Goal: Information Seeking & Learning: Find specific fact

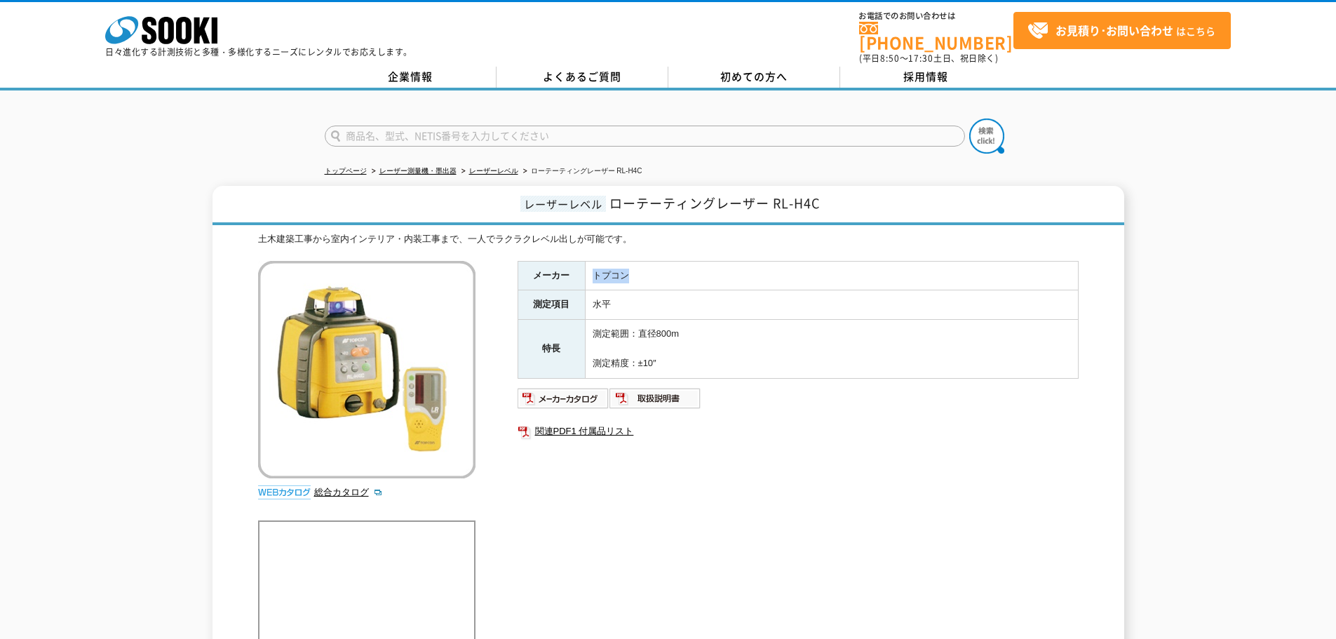
drag, startPoint x: 614, startPoint y: 262, endPoint x: 687, endPoint y: 244, distance: 75.9
click at [576, 261] on tr "メーカー トプコン" at bounding box center [798, 275] width 560 height 29
copy tr "メーカー トプコン"
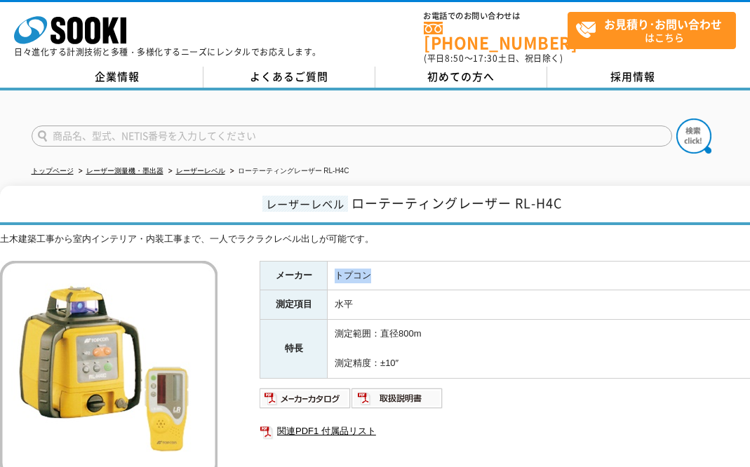
click at [522, 396] on ul at bounding box center [539, 398] width 561 height 22
drag, startPoint x: 281, startPoint y: 299, endPoint x: 451, endPoint y: 311, distance: 170.9
click at [451, 311] on tbody "メーカー トプコン 測定項目 水平 特長 測定範囲：直径800m 測定精度：±10″" at bounding box center [540, 319] width 560 height 117
click at [454, 325] on td "測定範囲：直径800m 測定精度：±10″" at bounding box center [574, 349] width 493 height 58
drag, startPoint x: 418, startPoint y: 359, endPoint x: 429, endPoint y: 359, distance: 11.2
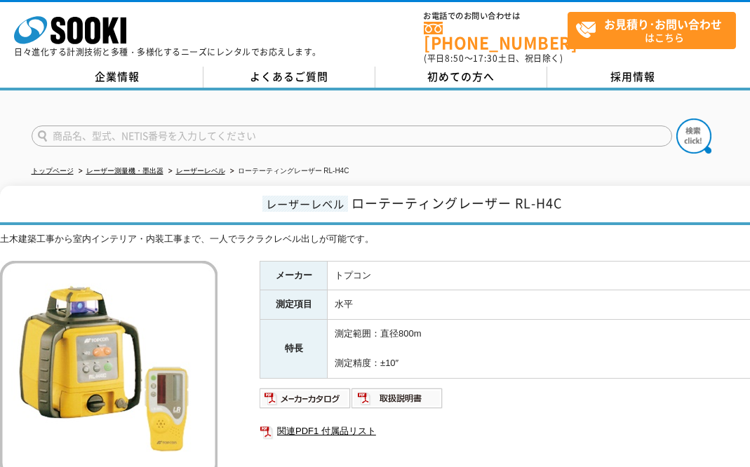
click at [419, 358] on td "測定範囲：直径800m 測定精度：±10″" at bounding box center [574, 349] width 493 height 58
drag, startPoint x: 274, startPoint y: 296, endPoint x: 368, endPoint y: 300, distance: 94.8
click at [368, 300] on tr "測定項目 水平" at bounding box center [540, 304] width 560 height 29
copy tr "測定項目 水平"
drag, startPoint x: 337, startPoint y: 323, endPoint x: 432, endPoint y: 318, distance: 95.5
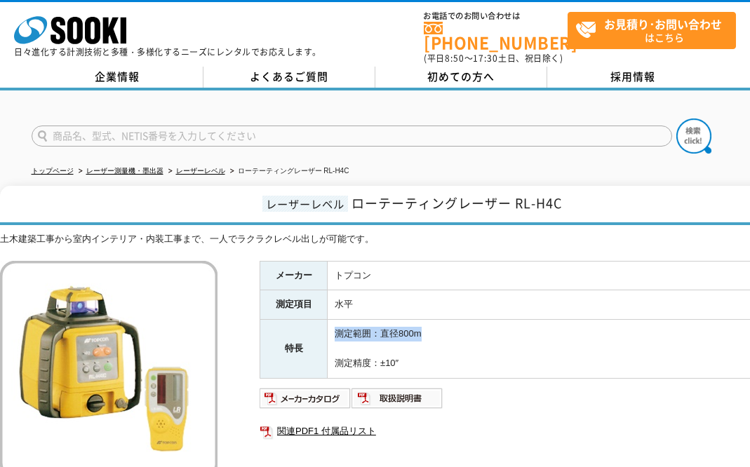
click at [432, 320] on td "測定範囲：直径800m 測定精度：±10″" at bounding box center [574, 349] width 493 height 58
copy td "測定範囲：直径800m"
drag, startPoint x: 336, startPoint y: 353, endPoint x: 433, endPoint y: 351, distance: 97.5
click at [433, 351] on td "測定範囲：直径800m 測定精度：±10″" at bounding box center [574, 349] width 493 height 58
copy td "測定精度：±10″"
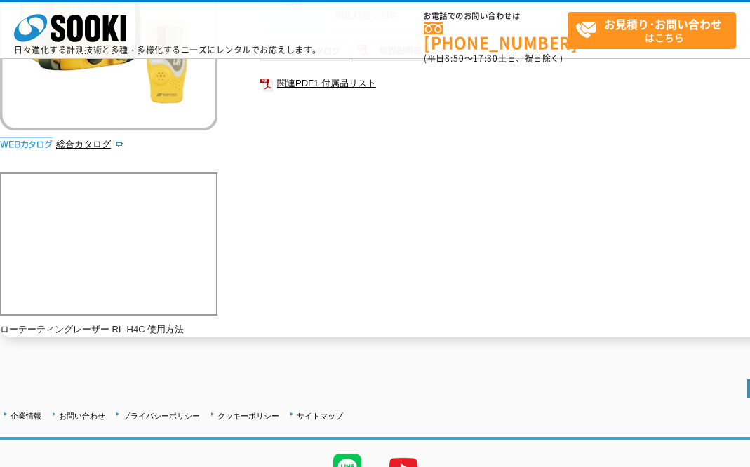
scroll to position [352, 0]
